Goal: Task Accomplishment & Management: Manage account settings

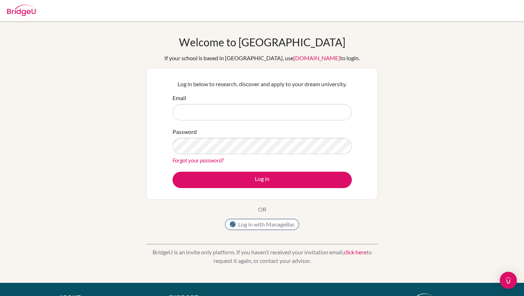
click at [281, 226] on button "Log in with ManageBac" at bounding box center [261, 224] width 73 height 11
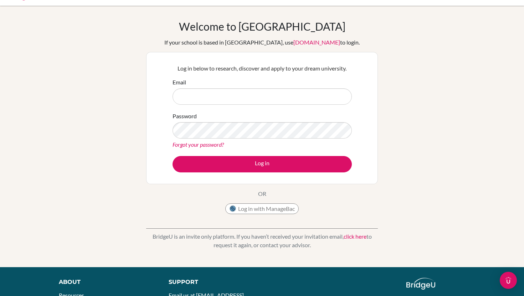
scroll to position [20, 0]
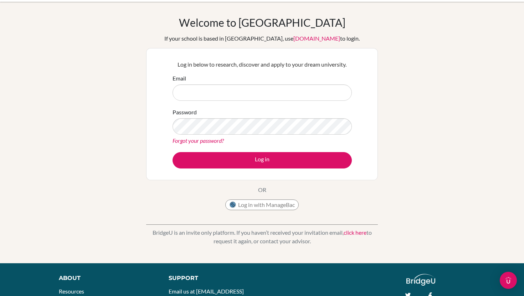
click at [358, 235] on link "click here" at bounding box center [354, 232] width 23 height 7
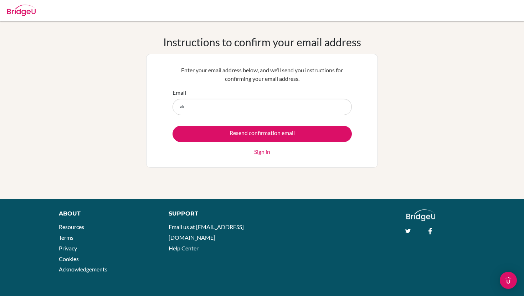
type input "a"
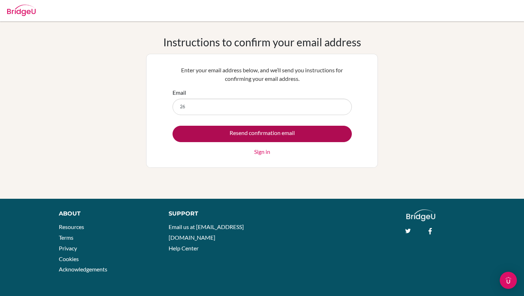
type input "[EMAIL_ADDRESS][DOMAIN_NAME]"
click at [262, 131] on input "Resend confirmation email" at bounding box center [261, 134] width 179 height 16
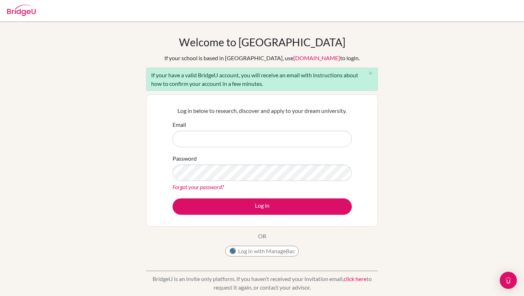
type input "a"
type input "[EMAIL_ADDRESS][DOMAIN_NAME]"
